Goal: Information Seeking & Learning: Compare options

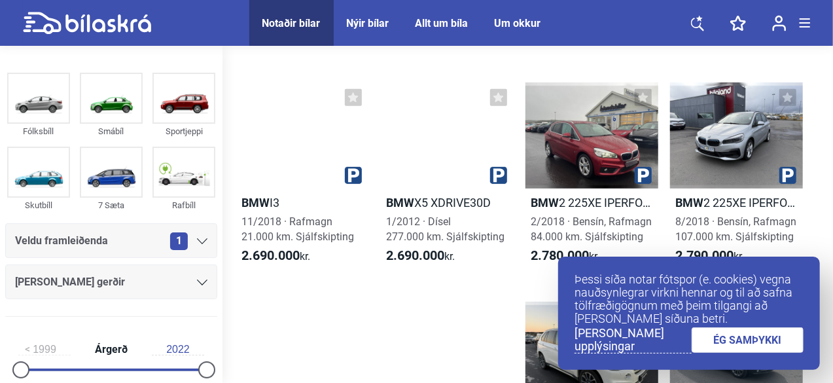
scroll to position [277, 0]
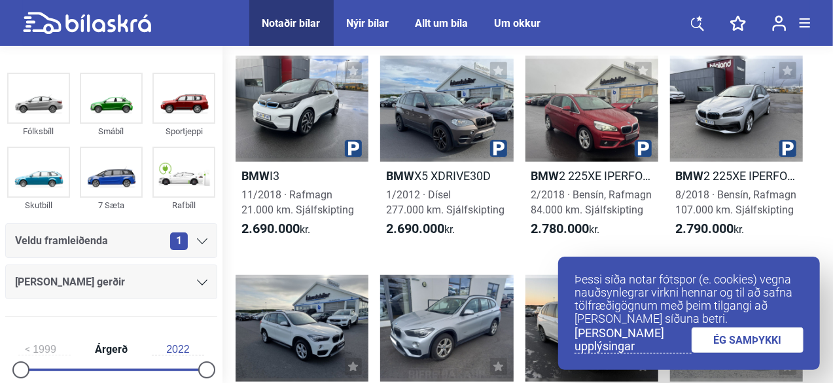
click at [769, 341] on link "ÉG SAMÞYKKI" at bounding box center [747, 340] width 113 height 26
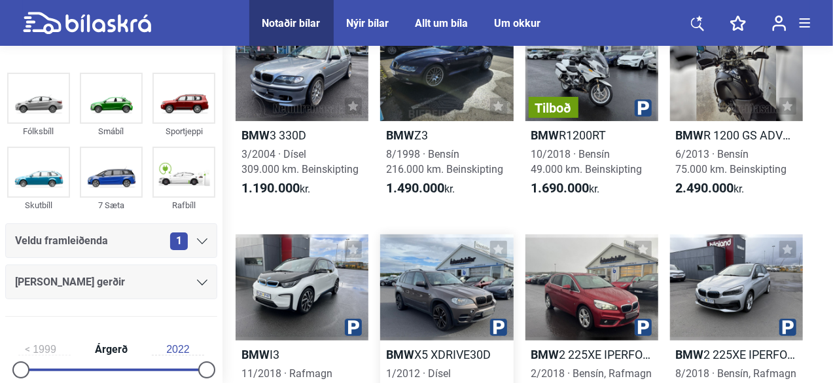
scroll to position [48, 0]
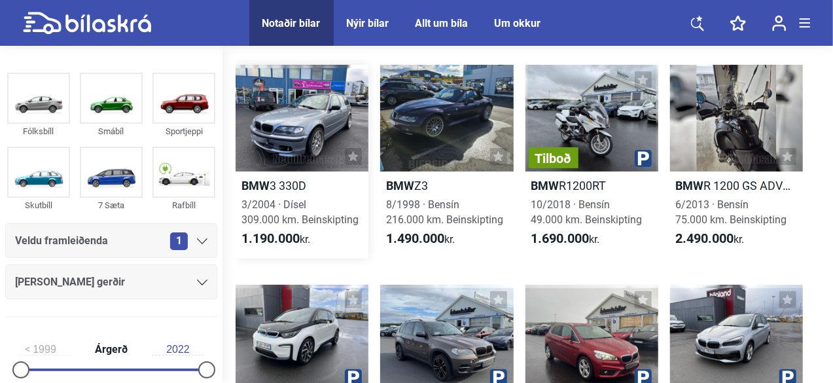
click at [340, 167] on div at bounding box center [302, 118] width 133 height 107
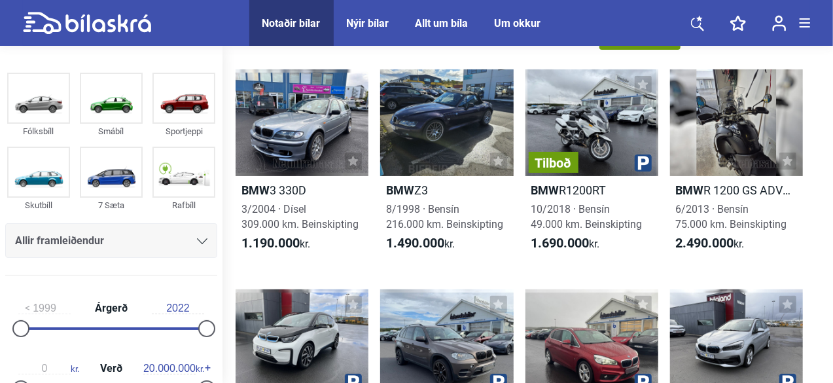
scroll to position [48, 0]
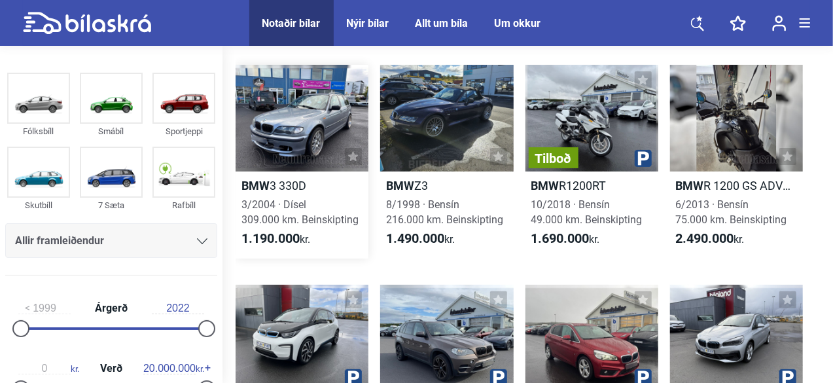
click at [314, 194] on link "BMW 3 330D 3/2004 · Dísel 309.000 km. Beinskipting 1.190.000 kr." at bounding box center [302, 162] width 133 height 194
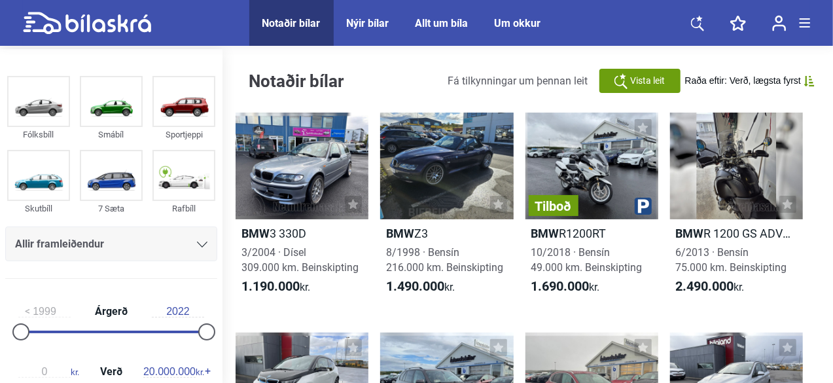
scroll to position [48, 0]
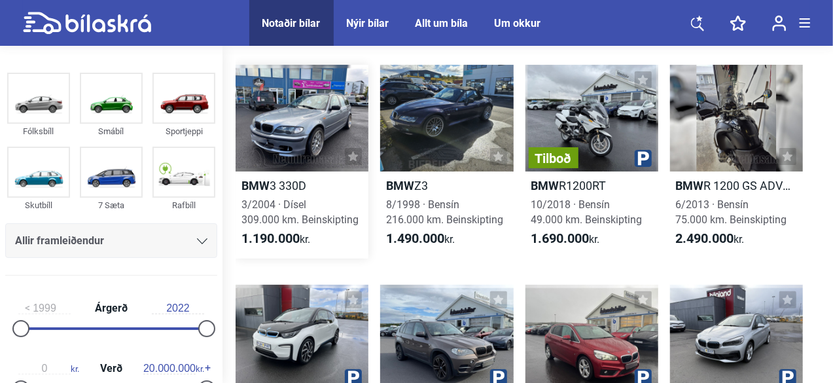
click at [355, 156] on icon at bounding box center [353, 156] width 10 height 10
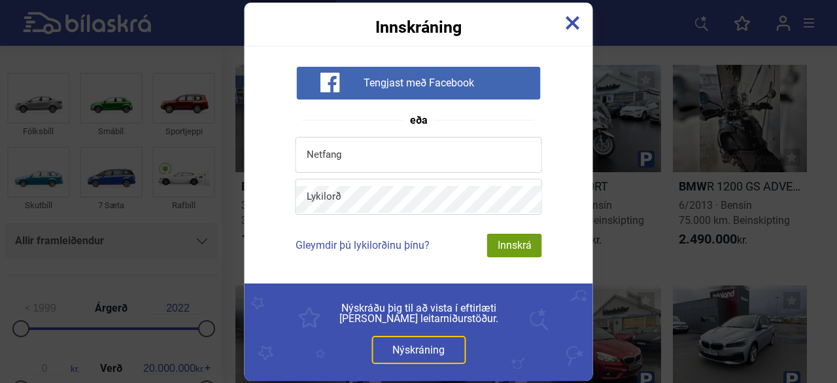
click at [575, 26] on img at bounding box center [573, 23] width 14 height 14
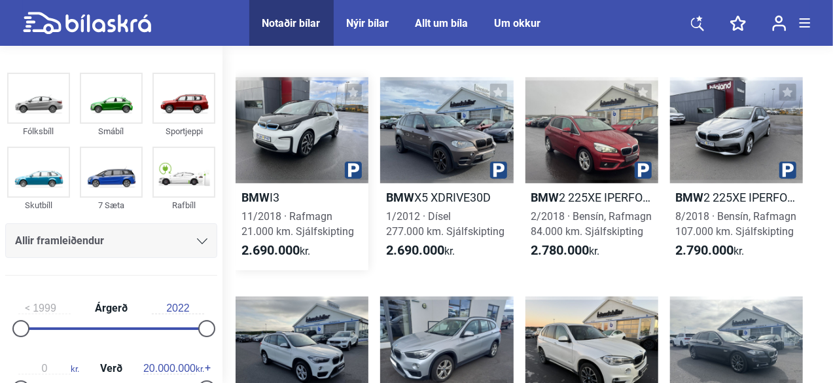
scroll to position [0, 0]
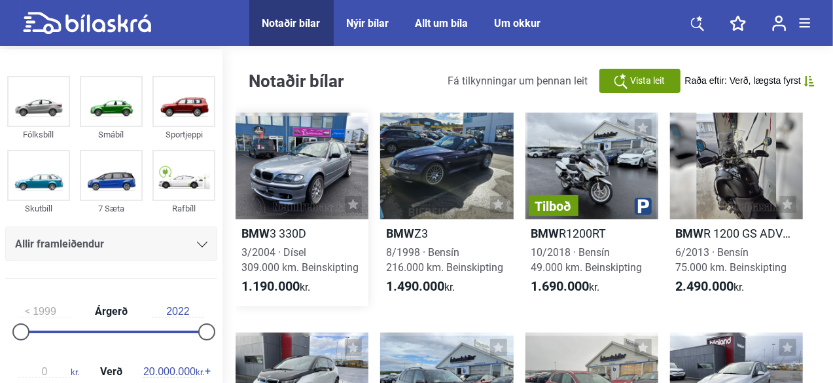
click at [345, 246] on div "3/2004 · Dísel 309.000 km. Beinskipting" at bounding box center [302, 260] width 133 height 30
click at [349, 198] on button at bounding box center [353, 204] width 17 height 17
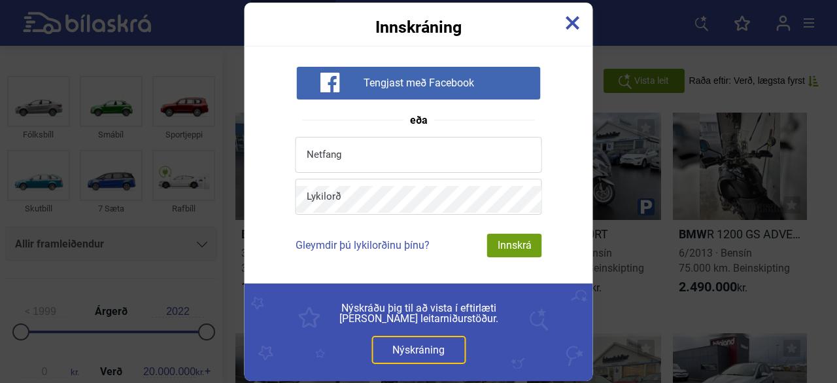
click at [402, 92] on div "Tengjast með Facebook" at bounding box center [418, 83] width 244 height 33
click at [584, 22] on div "Innskráning" at bounding box center [419, 19] width 349 height 33
click at [574, 26] on img at bounding box center [573, 23] width 14 height 14
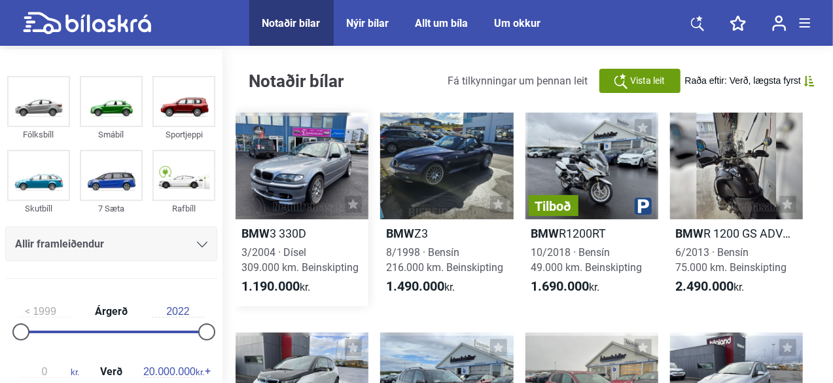
click at [281, 235] on h2 "BMW 3 330D" at bounding box center [302, 233] width 133 height 15
click at [457, 181] on div at bounding box center [446, 166] width 133 height 107
drag, startPoint x: 349, startPoint y: 207, endPoint x: 311, endPoint y: 277, distance: 78.7
click at [311, 277] on link "BMW 3 330D 3/2004 · Dísel 309.000 km. Beinskipting 1.190.000 kr." at bounding box center [302, 210] width 133 height 194
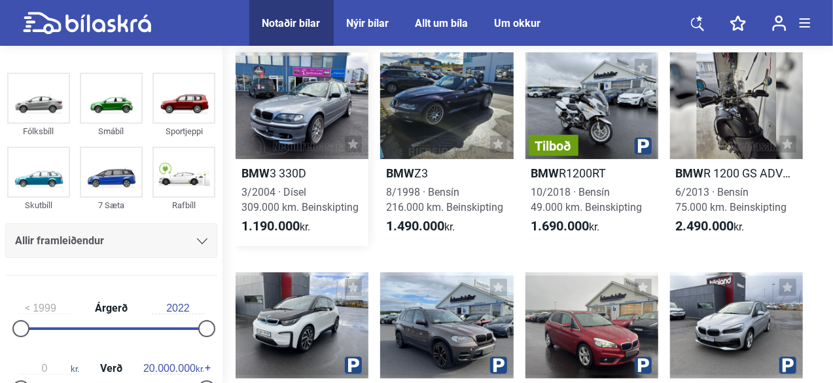
scroll to position [33, 0]
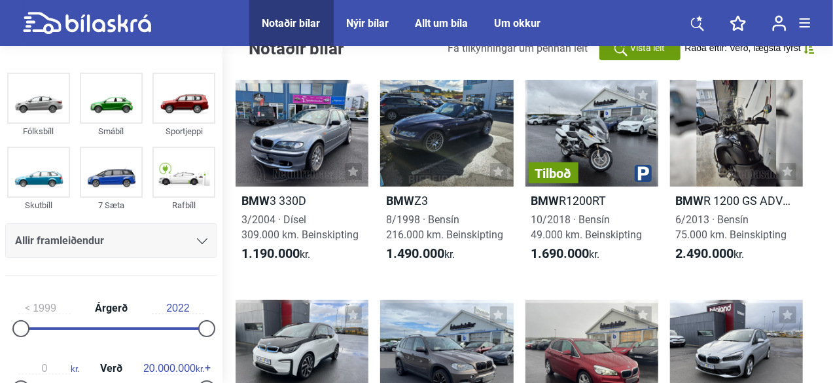
drag, startPoint x: 327, startPoint y: 253, endPoint x: 512, endPoint y: 277, distance: 186.1
click at [81, 24] on icon at bounding box center [108, 23] width 86 height 18
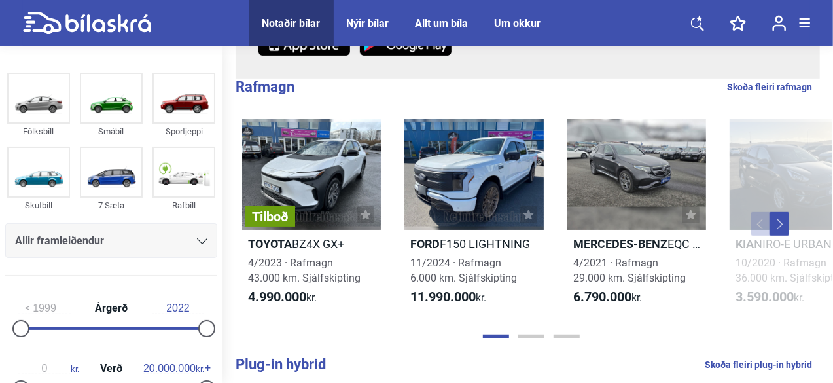
scroll to position [272, 0]
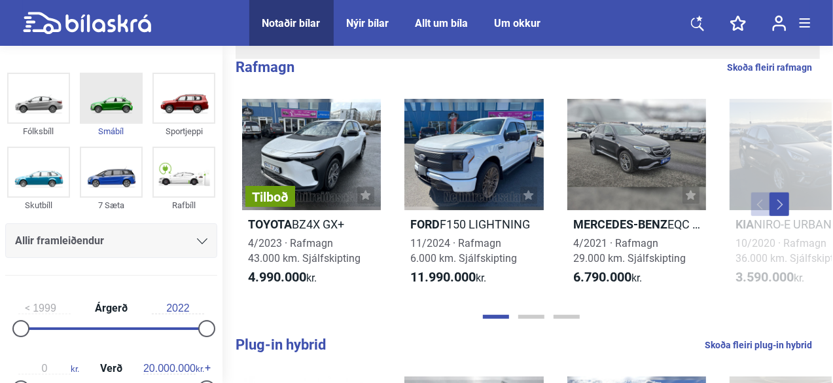
click at [106, 111] on img at bounding box center [111, 98] width 60 height 48
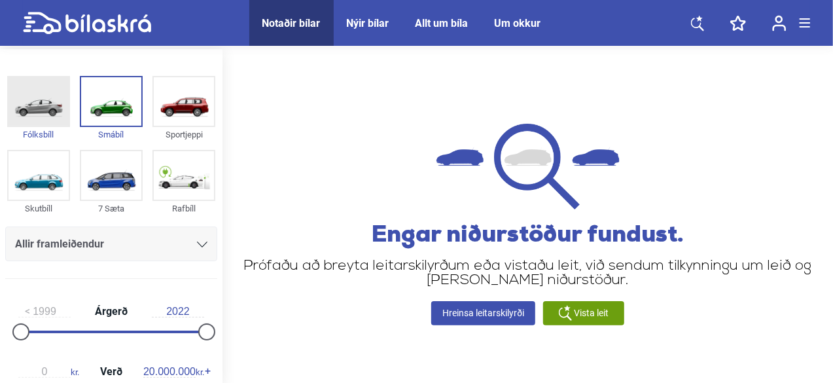
click at [36, 119] on img at bounding box center [39, 101] width 60 height 48
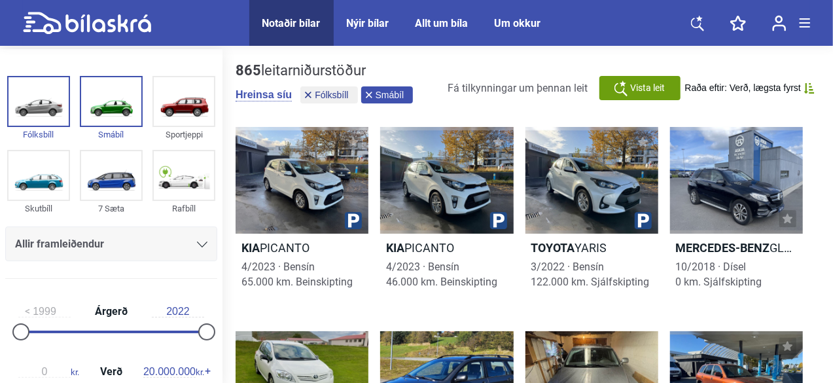
click at [368, 92] on icon at bounding box center [369, 95] width 7 height 7
click at [190, 235] on div "Allir framleiðendur" at bounding box center [111, 244] width 192 height 18
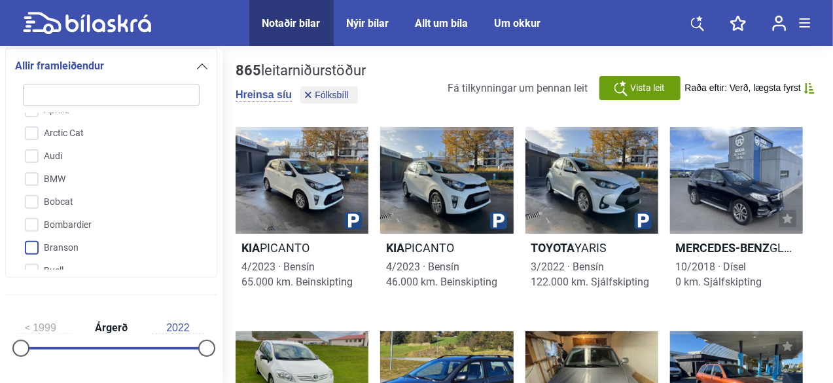
scroll to position [166, 0]
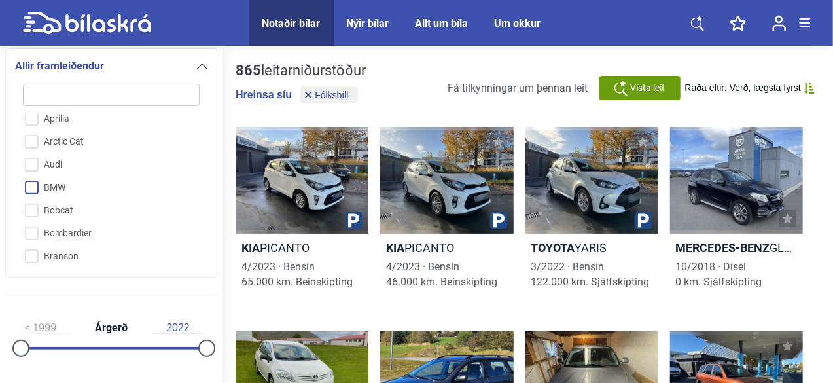
click at [35, 188] on input "BMW" at bounding box center [103, 188] width 178 height 23
checkbox input "true"
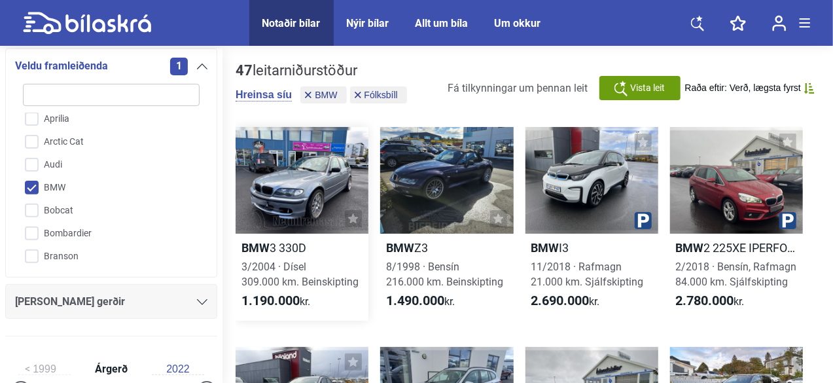
click at [315, 203] on div at bounding box center [302, 180] width 133 height 107
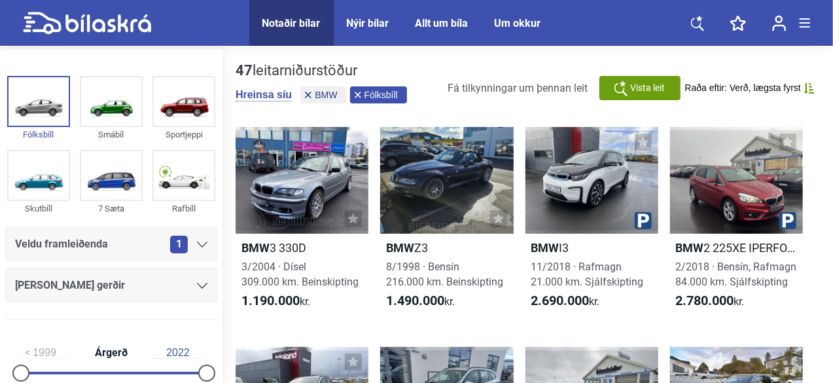
click at [357, 96] on icon at bounding box center [358, 95] width 7 height 7
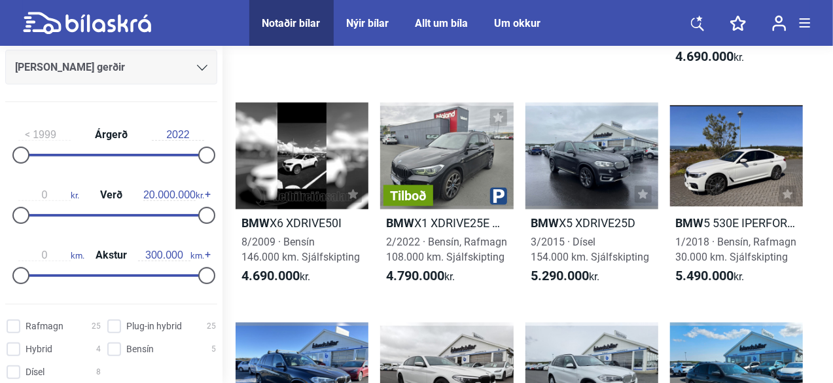
scroll to position [233, 0]
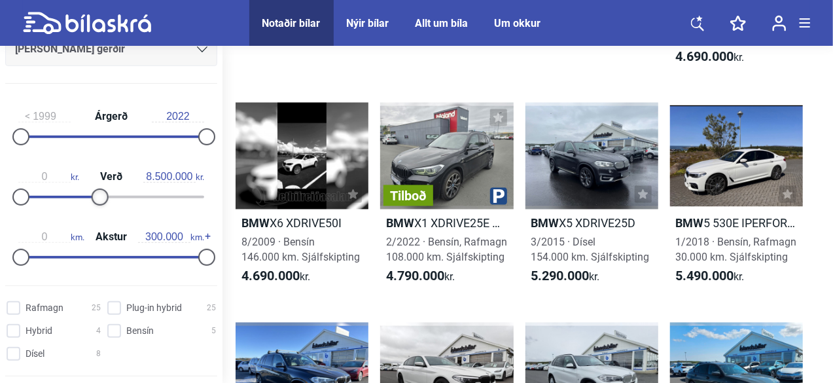
drag, startPoint x: 201, startPoint y: 194, endPoint x: 97, endPoint y: 159, distance: 109.9
click at [97, 159] on div "0 kr. Verð 8.500.000 kr." at bounding box center [111, 184] width 212 height 60
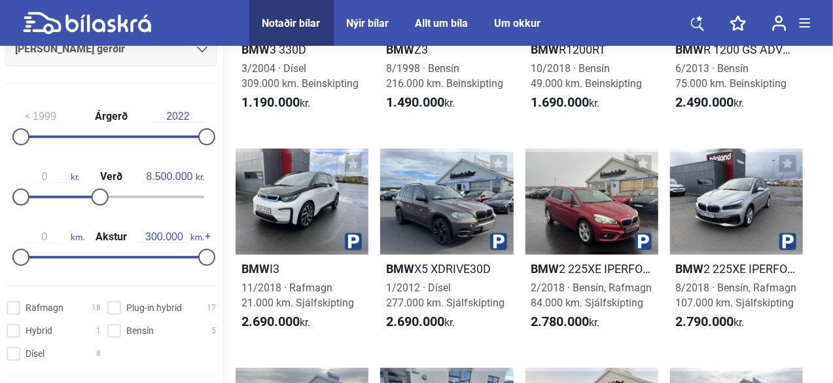
click at [81, 169] on div "0 kr. Verð 8.500.000 kr." at bounding box center [111, 184] width 212 height 60
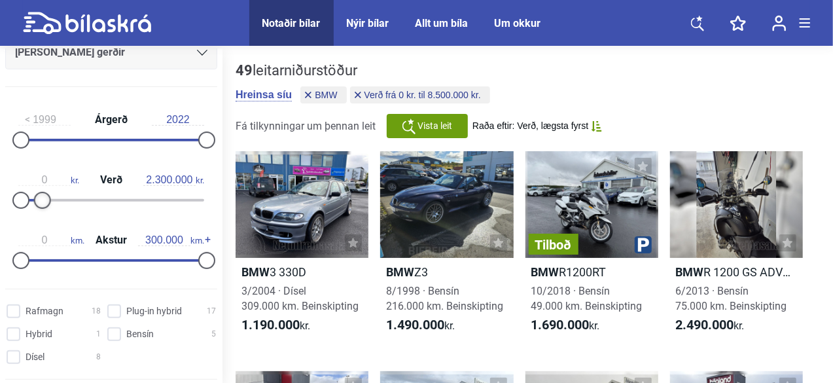
drag, startPoint x: 99, startPoint y: 194, endPoint x: 50, endPoint y: 206, distance: 51.1
click at [44, 205] on div at bounding box center [42, 200] width 17 height 17
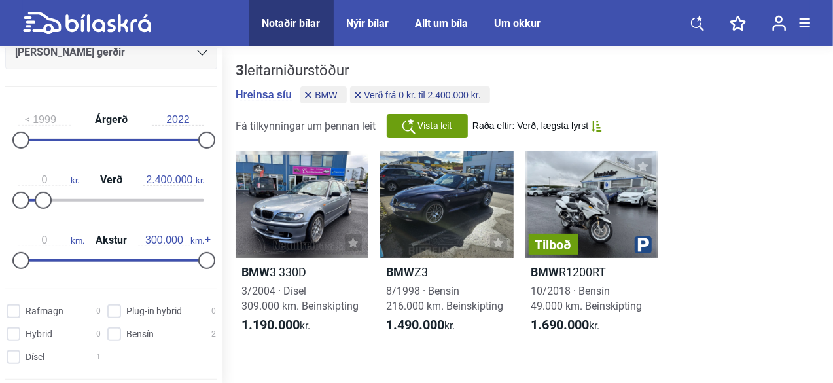
drag, startPoint x: 50, startPoint y: 206, endPoint x: 19, endPoint y: 194, distance: 33.2
click at [20, 194] on div "0 kr. Verð 2.400.000 kr." at bounding box center [111, 188] width 212 height 60
type input "1.600.000"
drag, startPoint x: 43, startPoint y: 197, endPoint x: 35, endPoint y: 209, distance: 13.8
click at [35, 209] on div "0 kr. Verð 1.600.000 kr." at bounding box center [111, 188] width 212 height 60
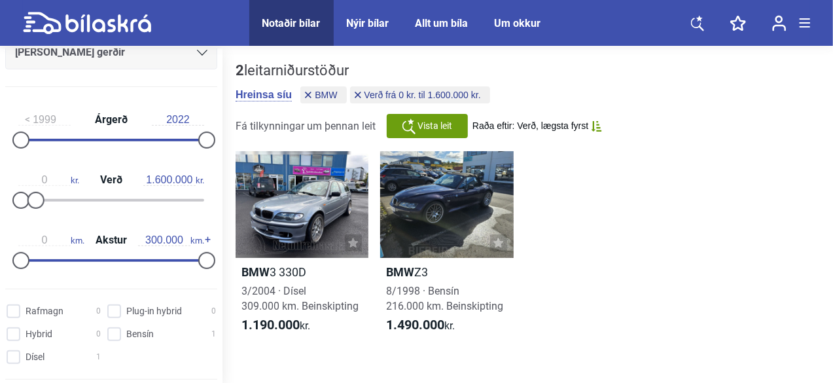
click at [35, 209] on div "0 kr. Verð 1.600.000 kr." at bounding box center [111, 188] width 212 height 60
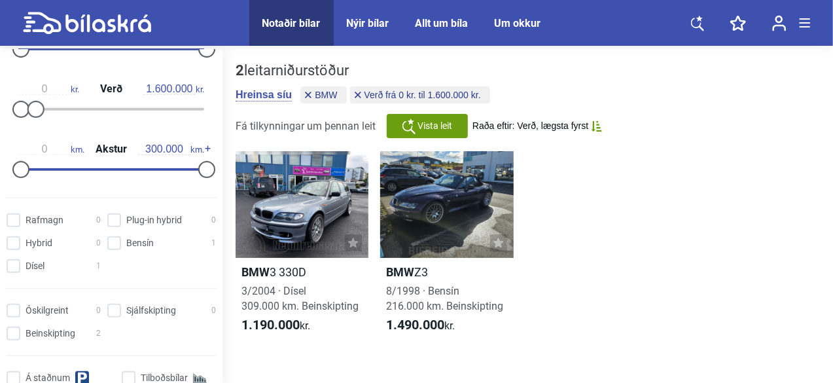
scroll to position [351, 0]
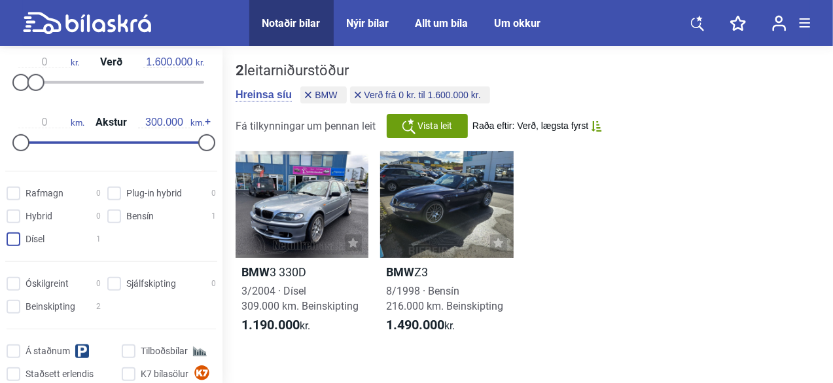
click at [12, 236] on input "Dísel 1" at bounding box center [56, 240] width 94 height 14
checkbox input "true"
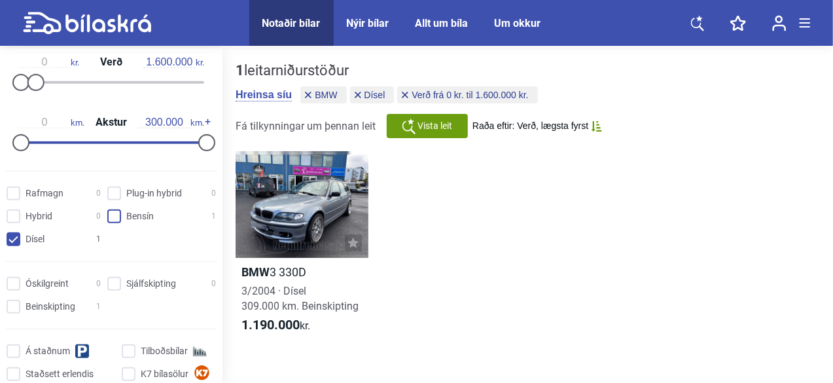
click at [115, 220] on input "Bensín 1" at bounding box center [163, 217] width 109 height 14
checkbox input "true"
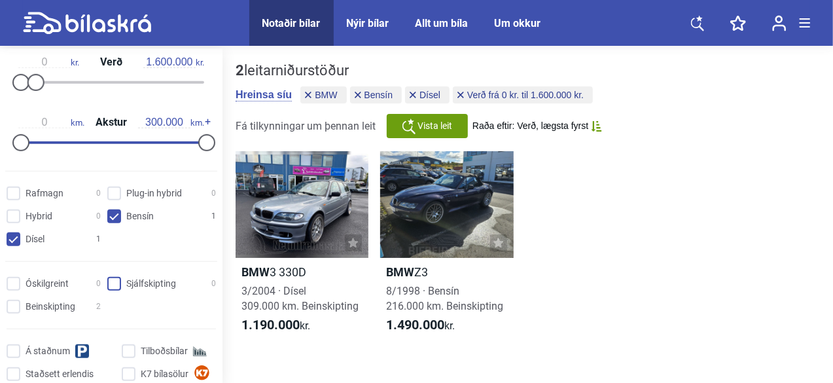
click at [113, 283] on input "Sjálfskipting 0" at bounding box center [163, 284] width 109 height 14
checkbox input "true"
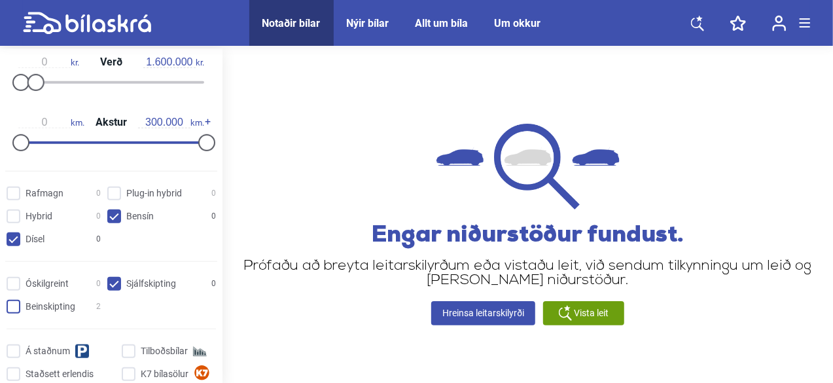
click at [12, 306] on input "Beinskipting 2" at bounding box center [56, 307] width 94 height 14
checkbox input "true"
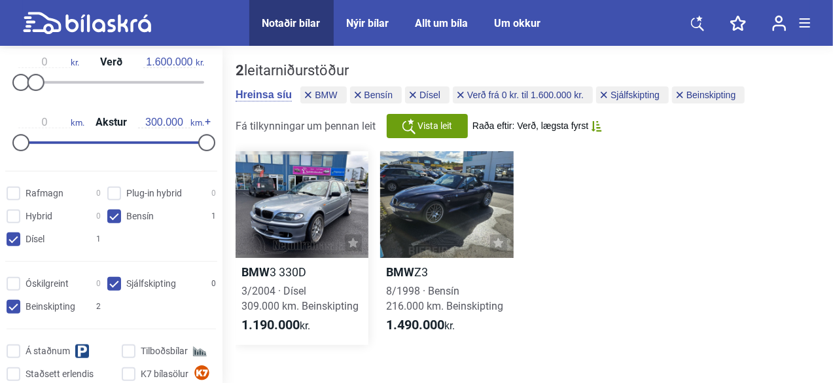
click at [281, 334] on link "BMW 3 330D 3/2004 · Dísel 309.000 km. Beinskipting 1.190.000 kr." at bounding box center [302, 248] width 133 height 194
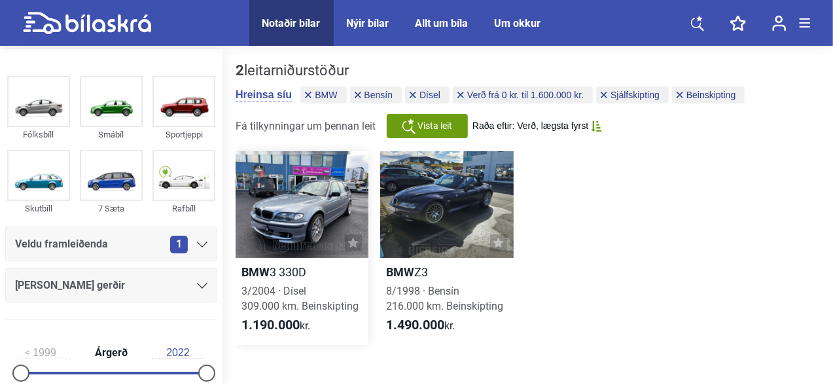
click at [337, 215] on div at bounding box center [302, 204] width 133 height 107
click at [288, 202] on div at bounding box center [302, 204] width 133 height 107
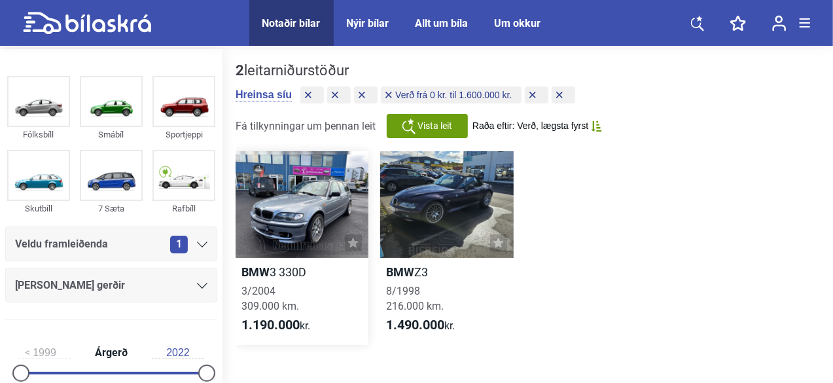
drag, startPoint x: 348, startPoint y: 275, endPoint x: 302, endPoint y: 256, distance: 50.2
click at [302, 256] on div at bounding box center [302, 204] width 133 height 107
